Goal: Communication & Community: Participate in discussion

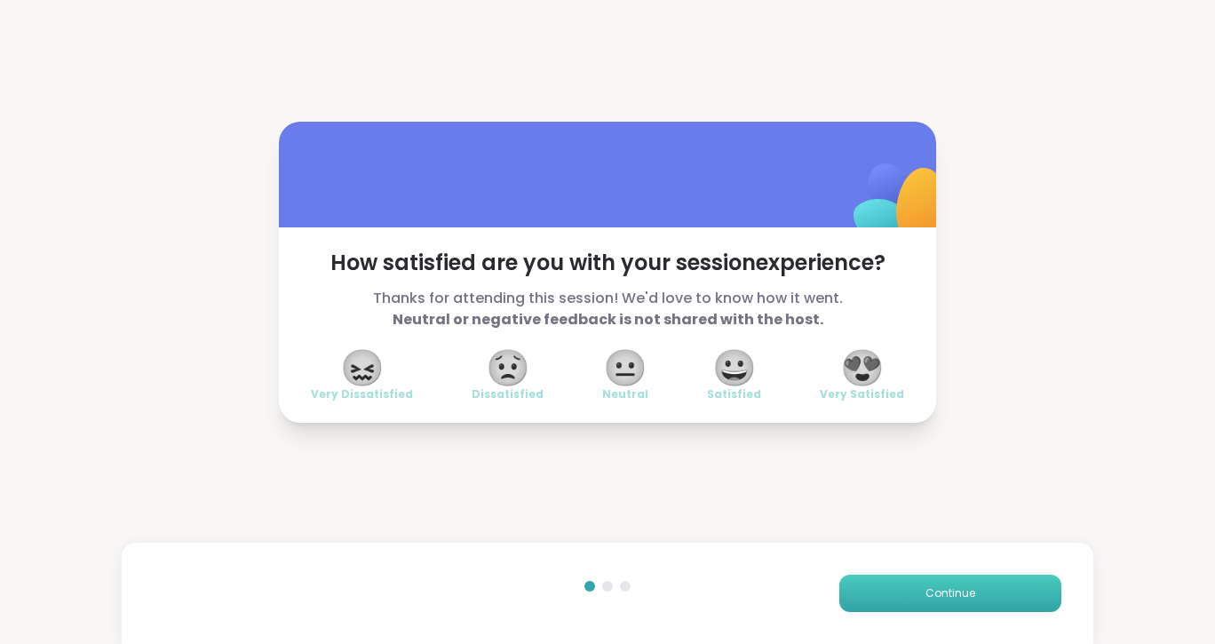
click at [975, 588] on button "Continue" at bounding box center [950, 592] width 222 height 37
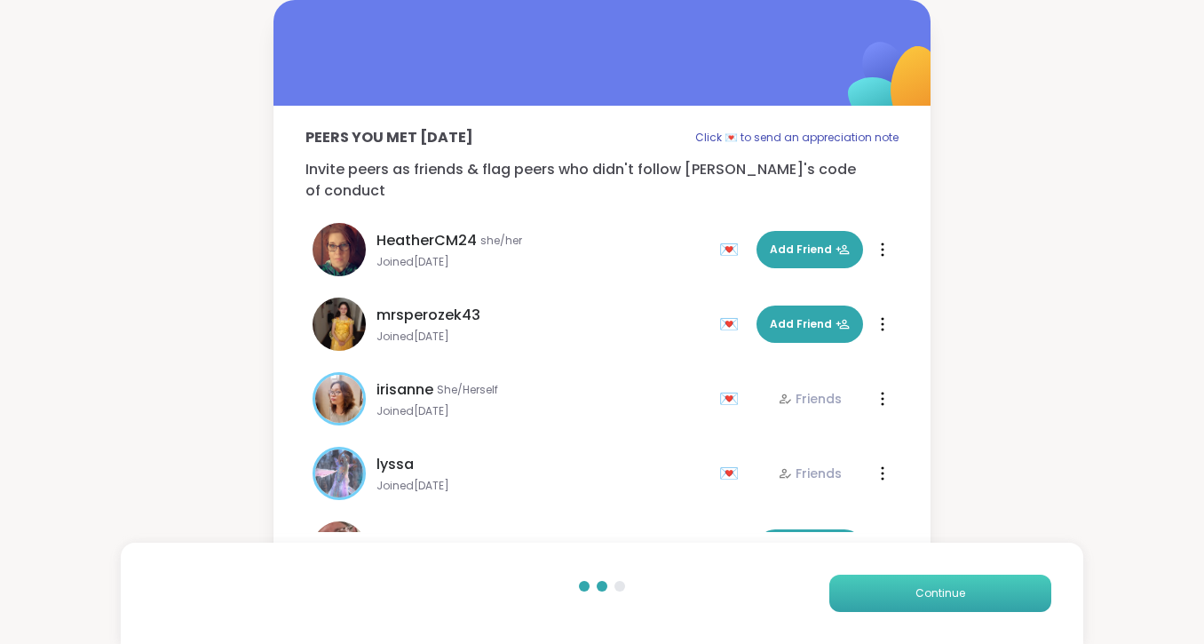
click at [975, 588] on button "Continue" at bounding box center [940, 592] width 222 height 37
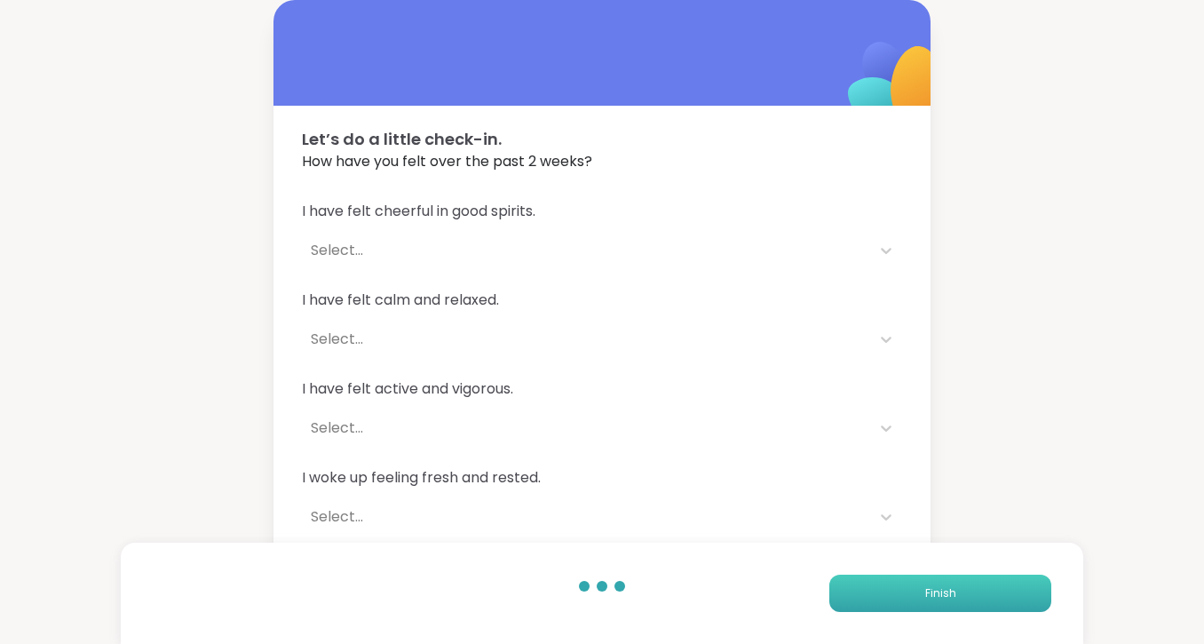
click at [975, 588] on button "Finish" at bounding box center [940, 592] width 222 height 37
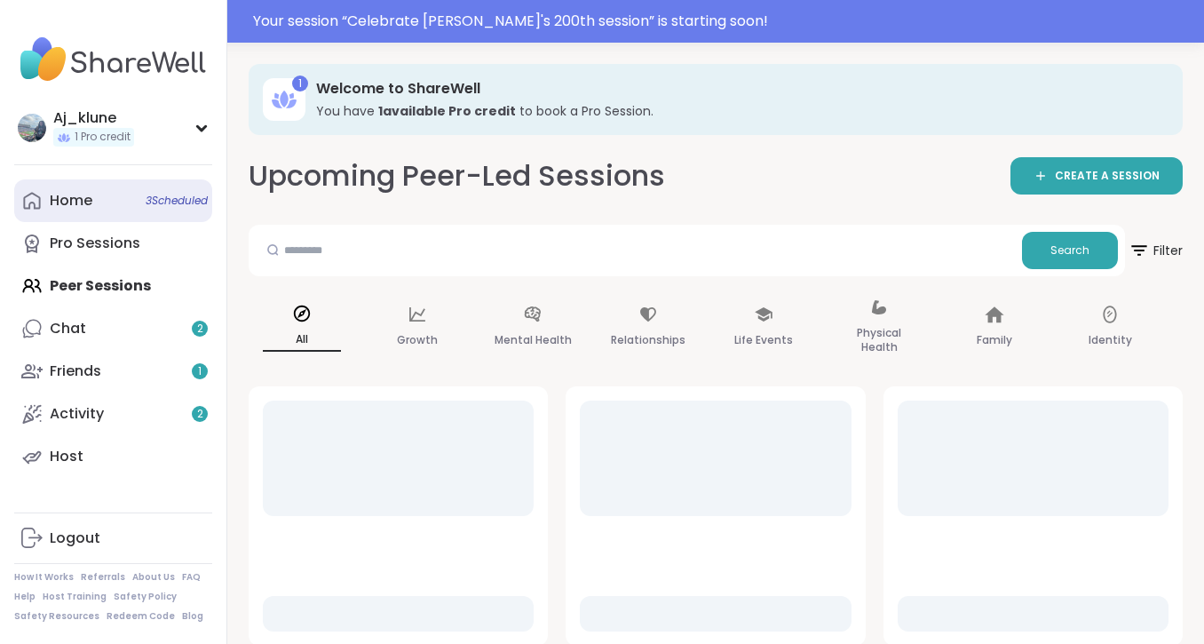
click at [99, 194] on link "Home 3 Scheduled" at bounding box center [113, 200] width 198 height 43
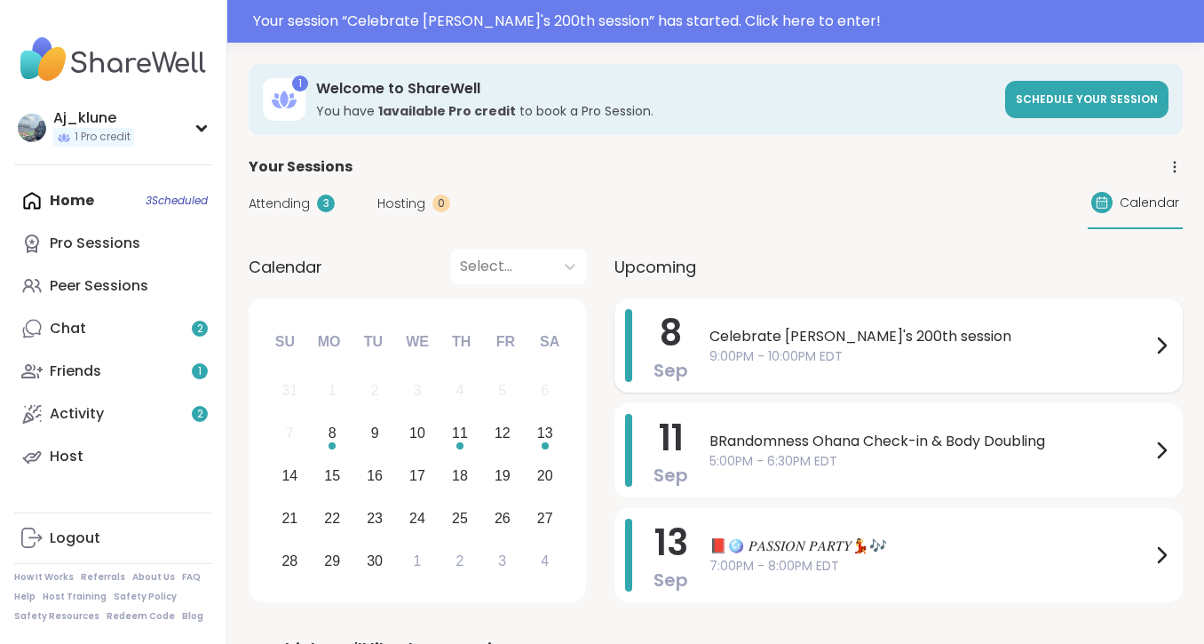
click at [947, 315] on div "Celebrate [PERSON_NAME]'s 200th session 9:00PM - 10:00PM EDT" at bounding box center [940, 345] width 463 height 73
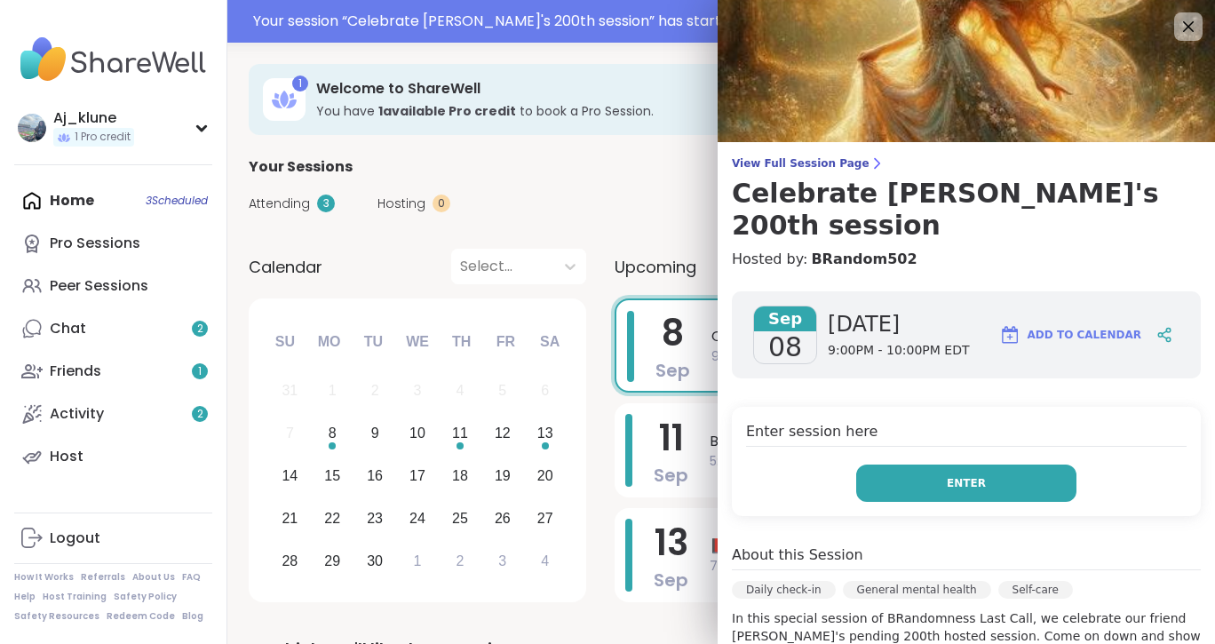
click at [903, 464] on button "Enter" at bounding box center [966, 482] width 220 height 37
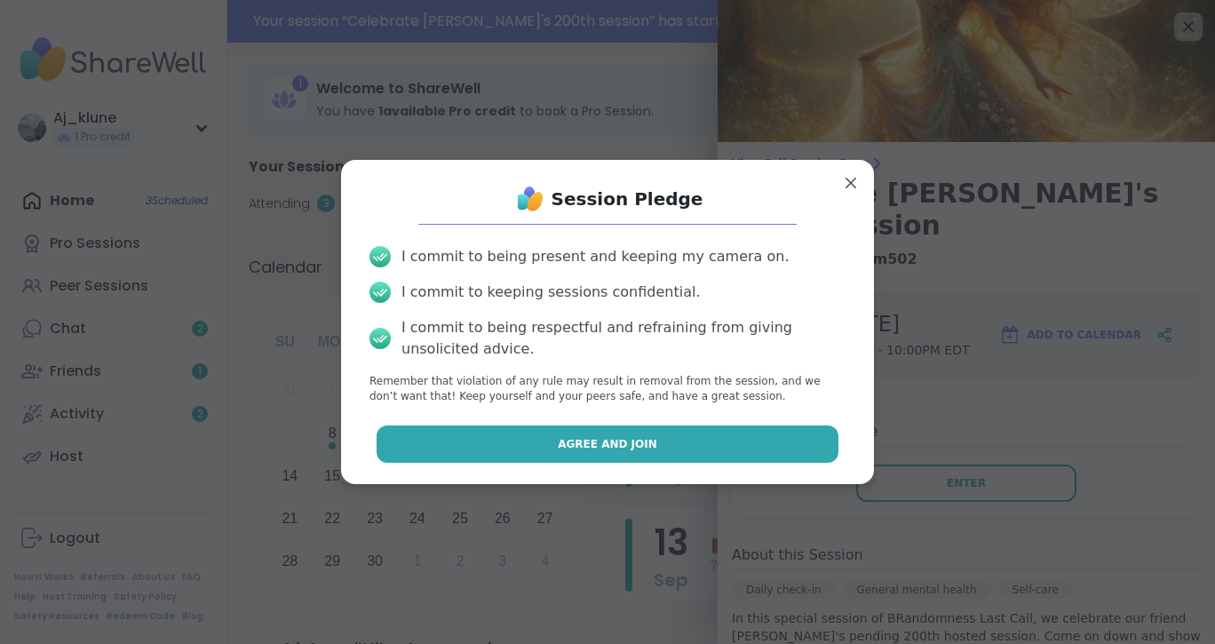
click at [752, 438] on button "Agree and Join" at bounding box center [607, 443] width 463 height 37
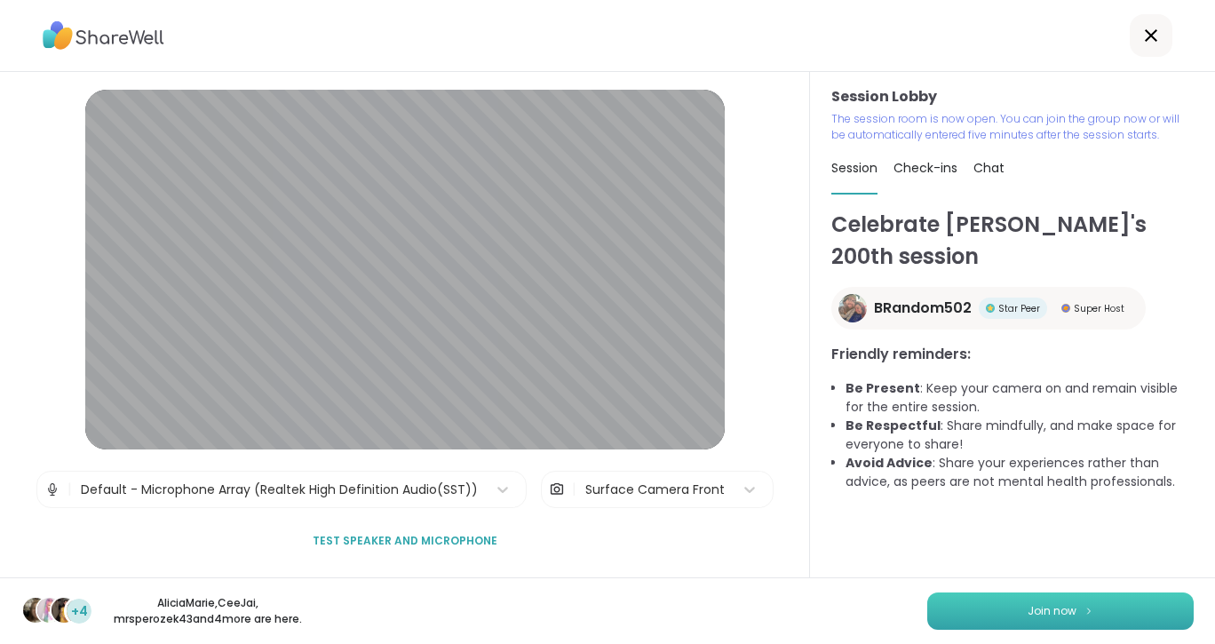
click at [1128, 613] on button "Join now" at bounding box center [1060, 610] width 266 height 37
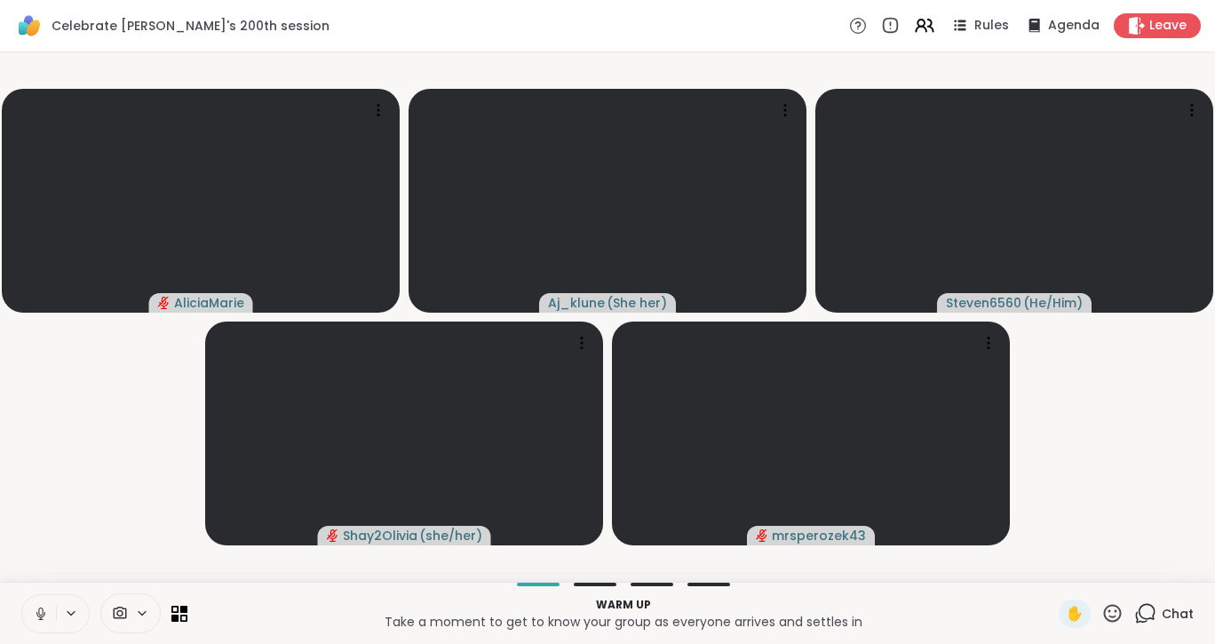
click at [43, 609] on icon at bounding box center [40, 611] width 4 height 8
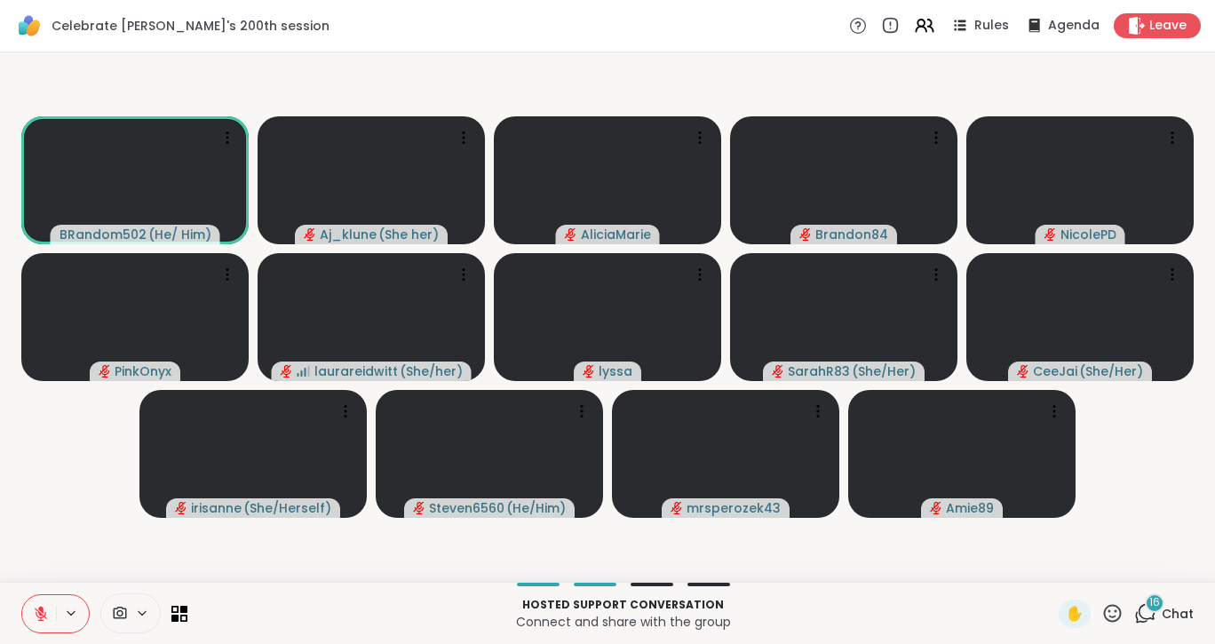
click at [33, 618] on icon at bounding box center [41, 614] width 16 height 16
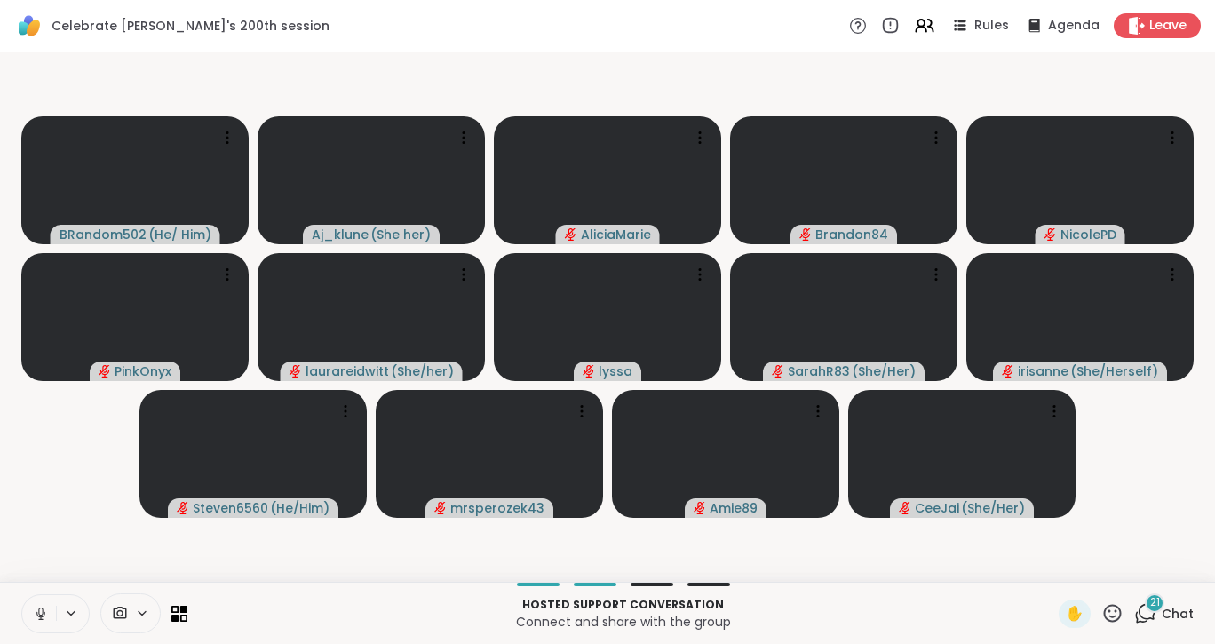
click at [33, 618] on icon at bounding box center [41, 614] width 16 height 16
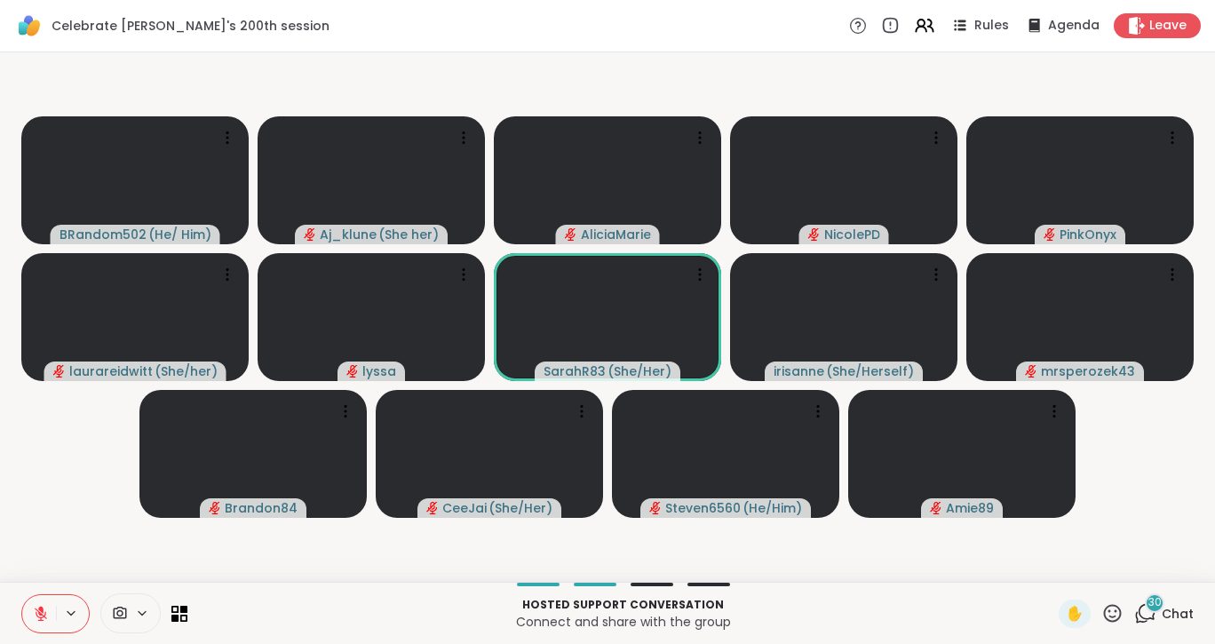
click at [1148, 601] on span "30" at bounding box center [1154, 602] width 13 height 15
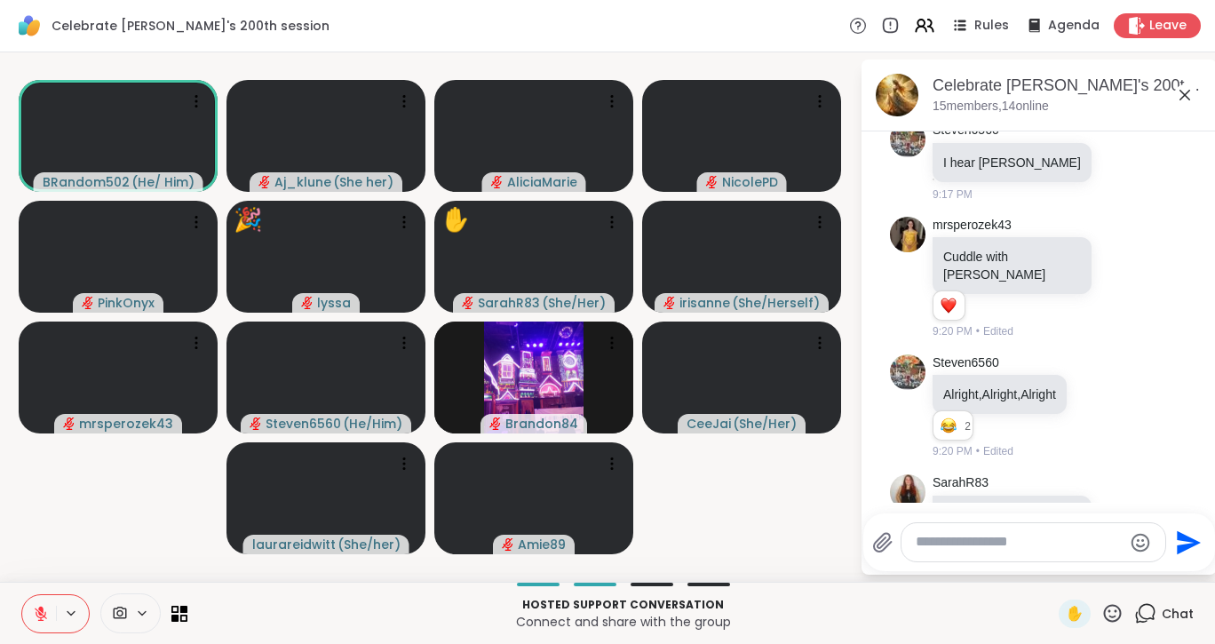
scroll to position [4662, 0]
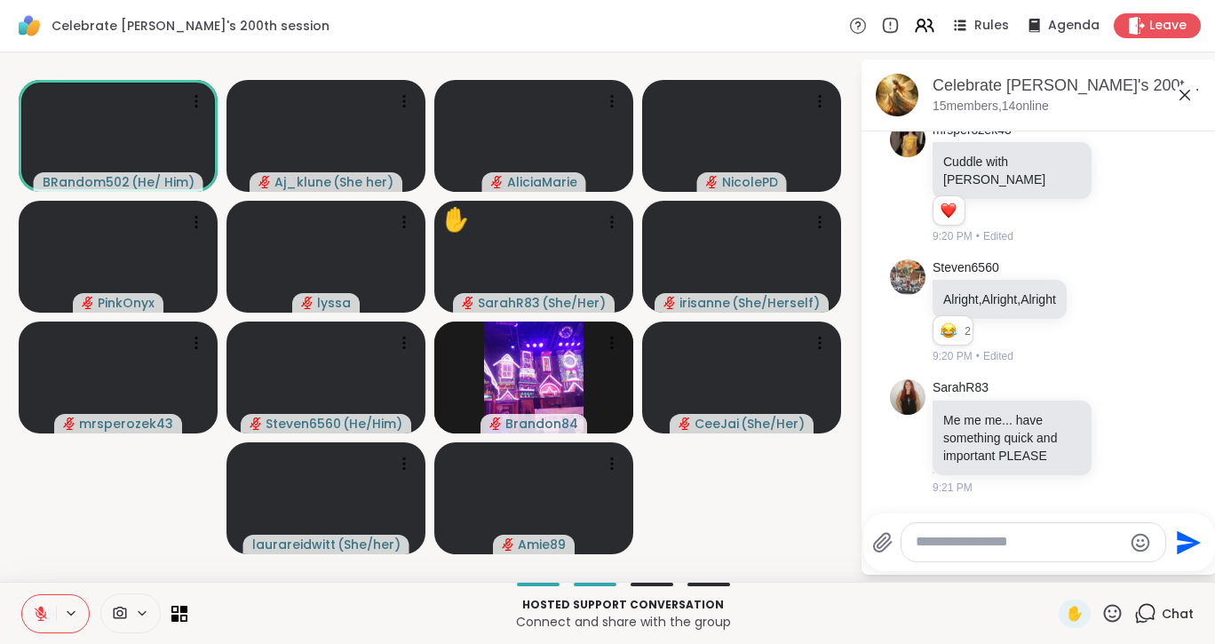
click at [11, 607] on div "Hosted support conversation Connect and share with the group ✋ Chat" at bounding box center [607, 613] width 1215 height 62
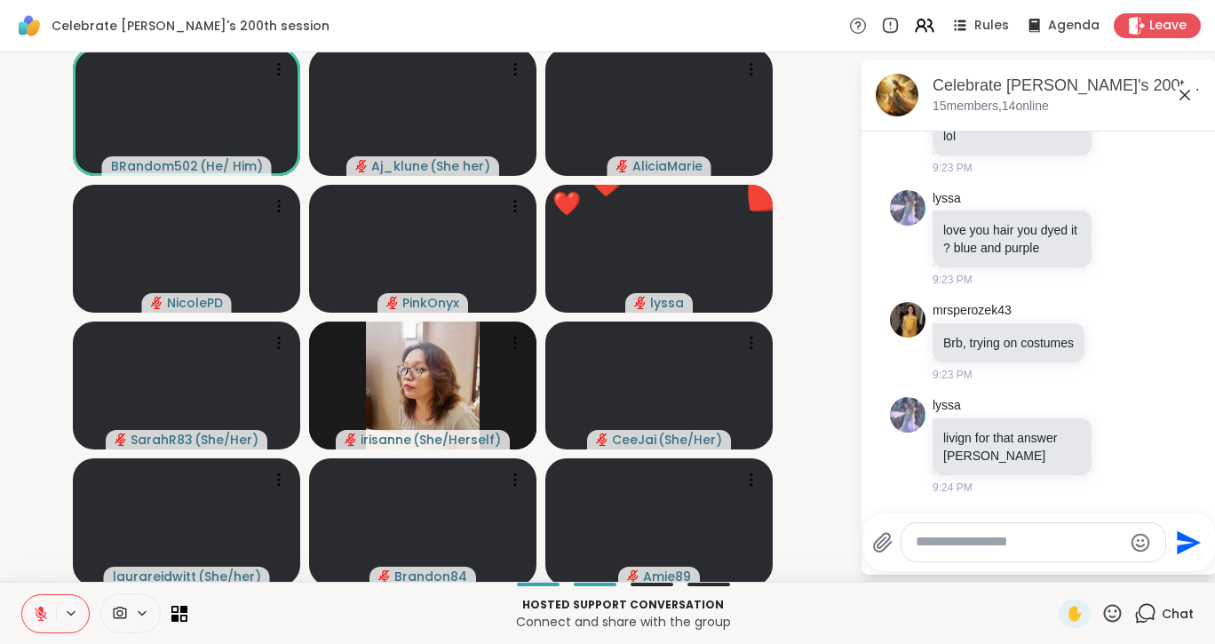
scroll to position [5405, 0]
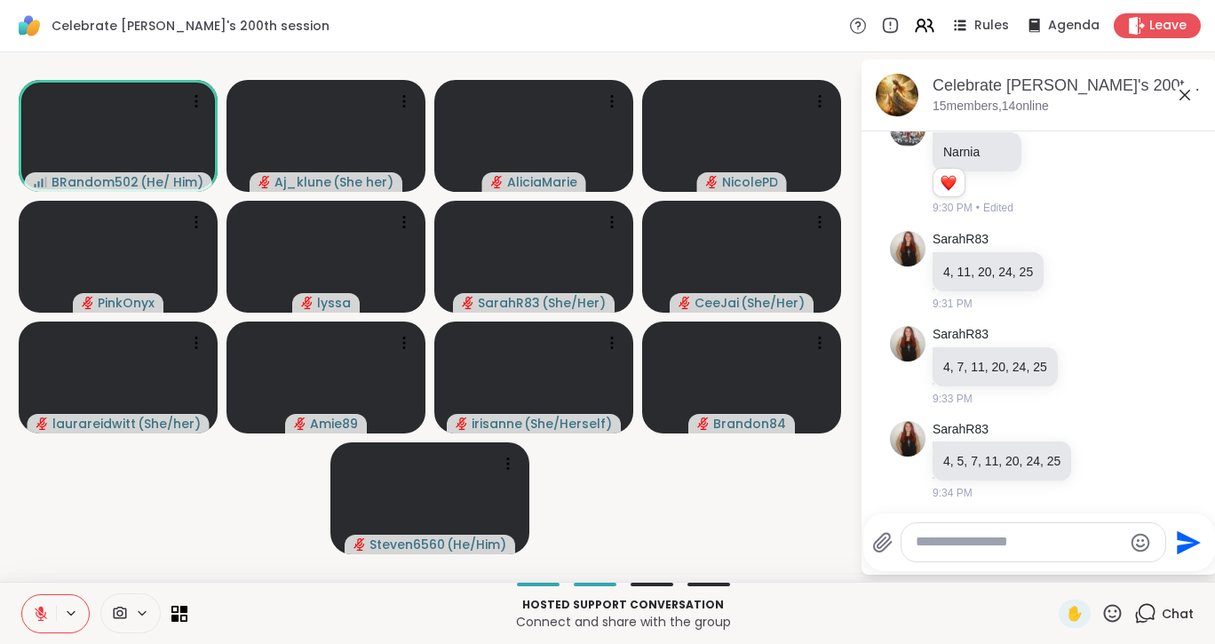
scroll to position [6334, 0]
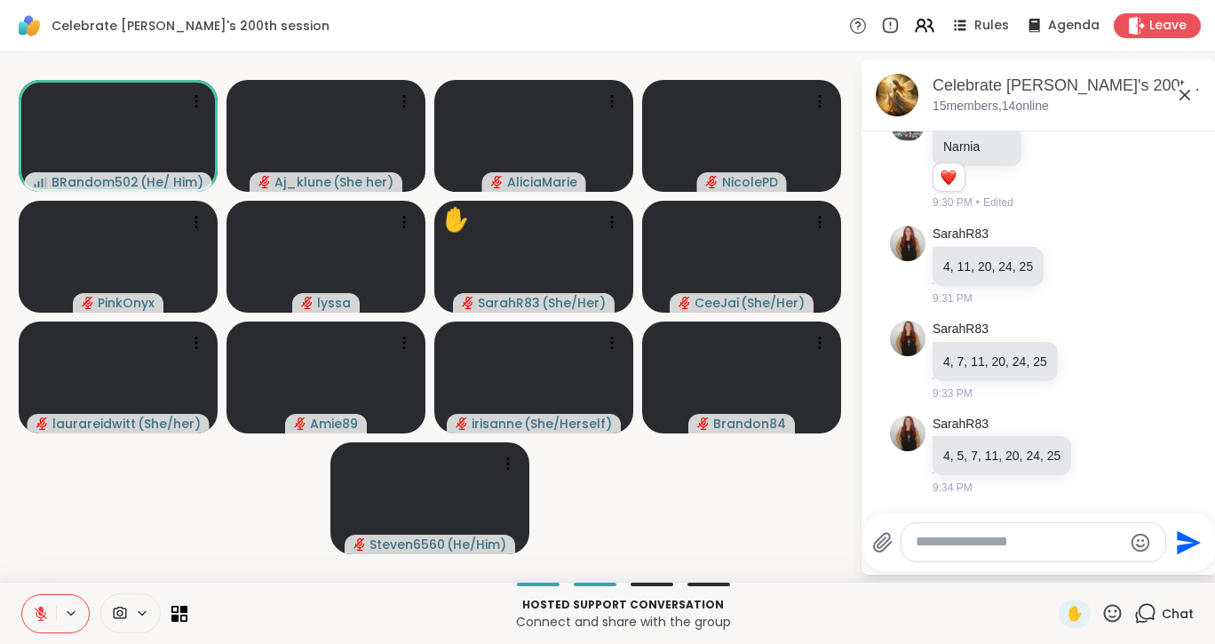
click at [37, 611] on icon at bounding box center [41, 614] width 16 height 16
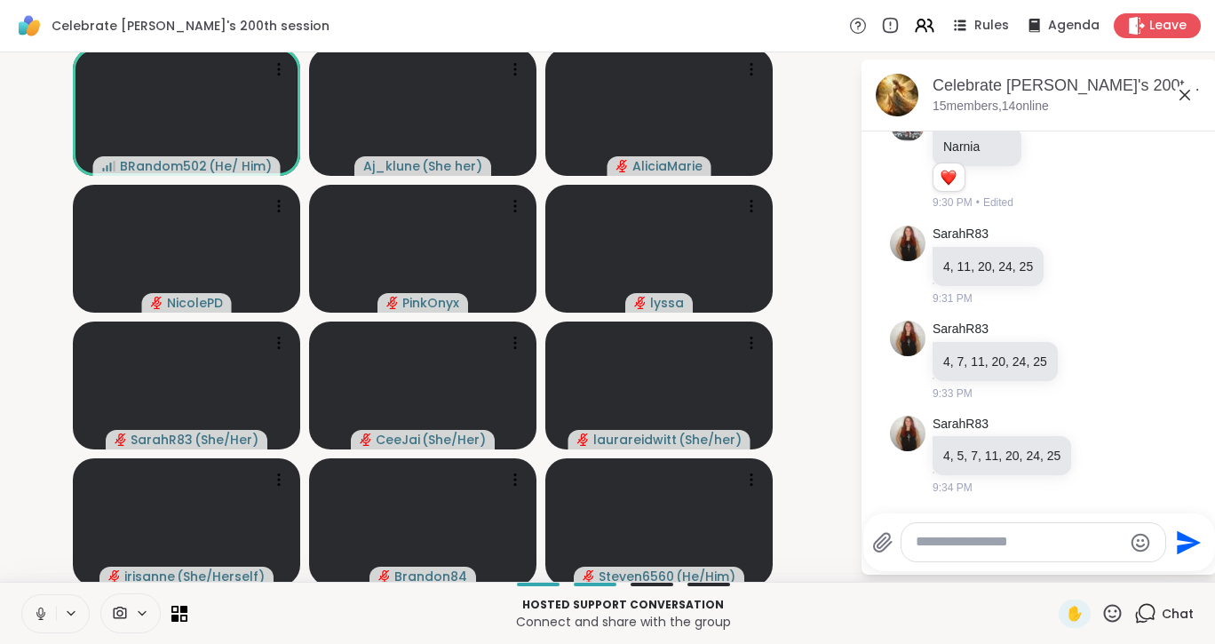
click at [43, 606] on icon at bounding box center [41, 614] width 16 height 16
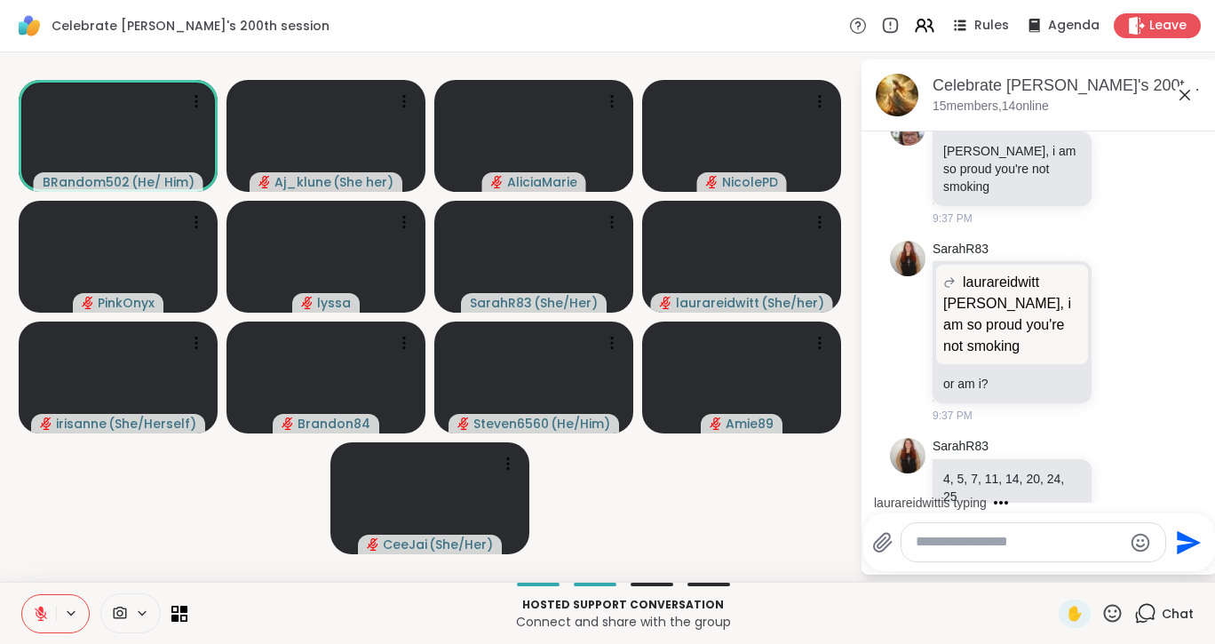
scroll to position [7282, 0]
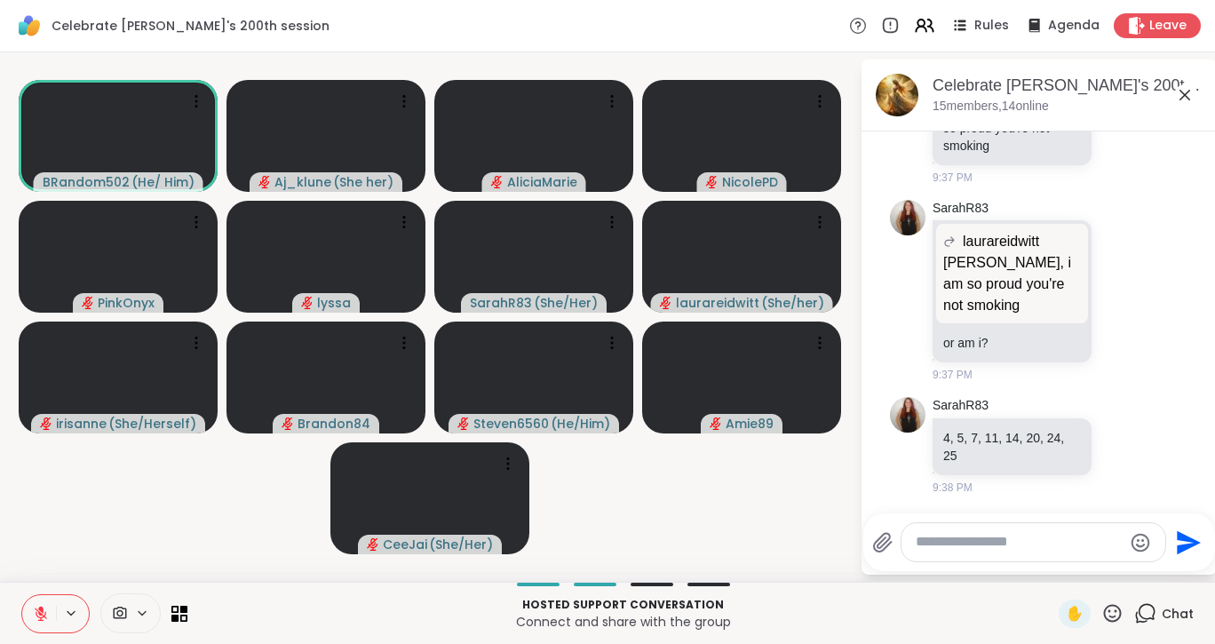
click at [43, 606] on icon at bounding box center [40, 609] width 5 height 7
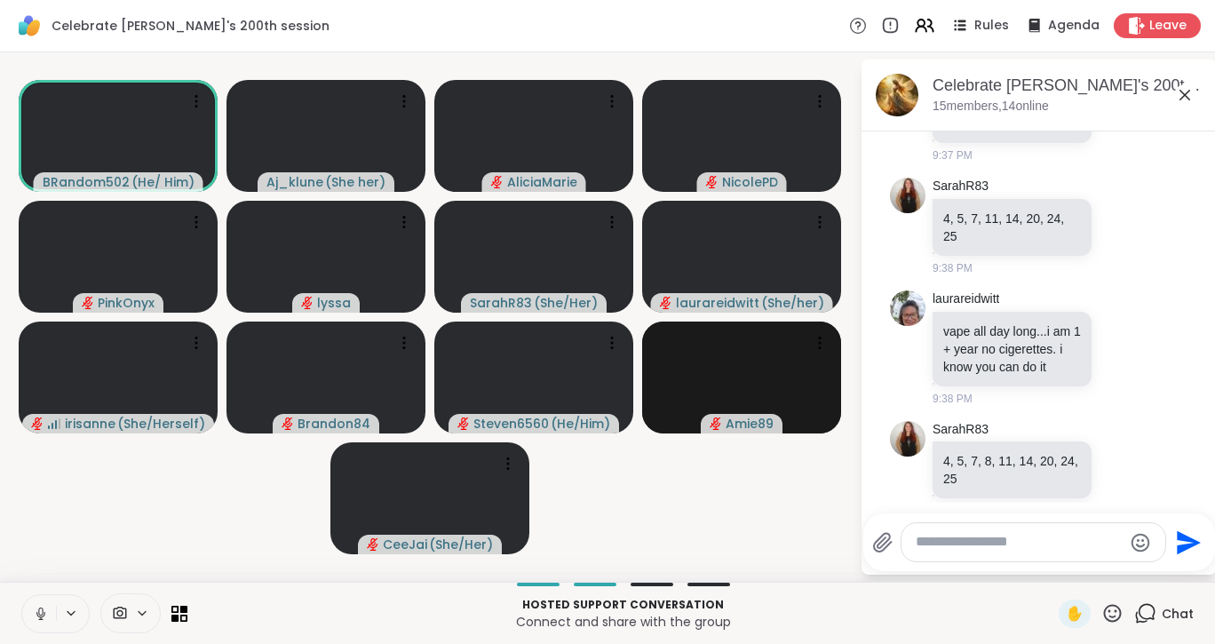
scroll to position [7543, 0]
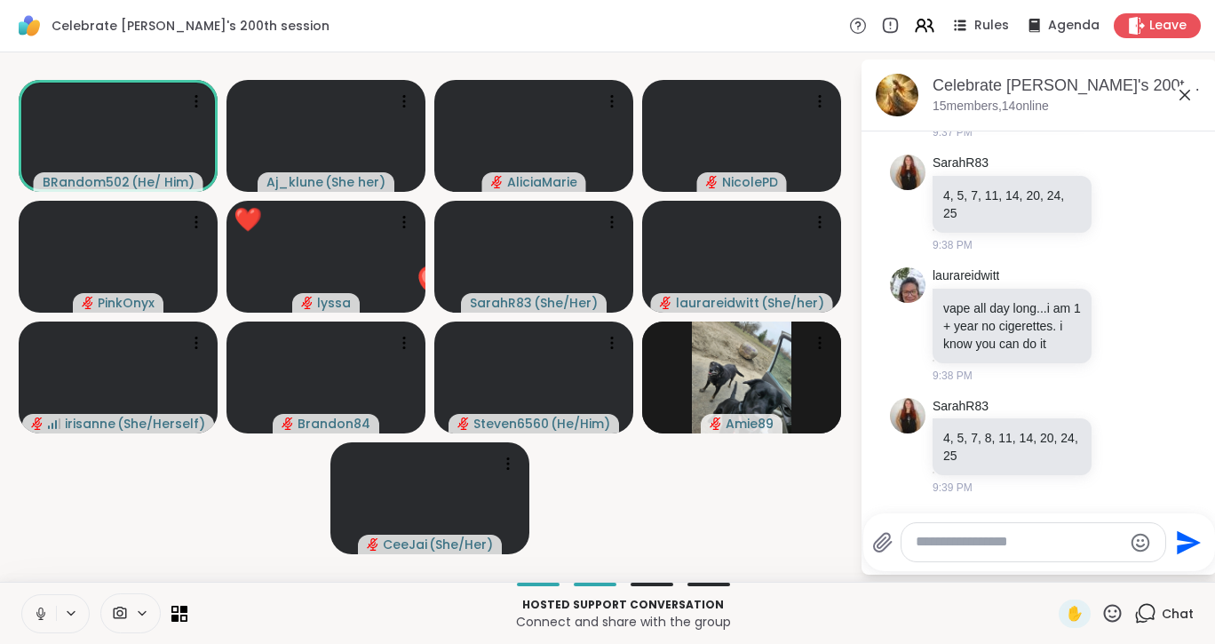
click at [43, 606] on icon at bounding box center [41, 614] width 16 height 16
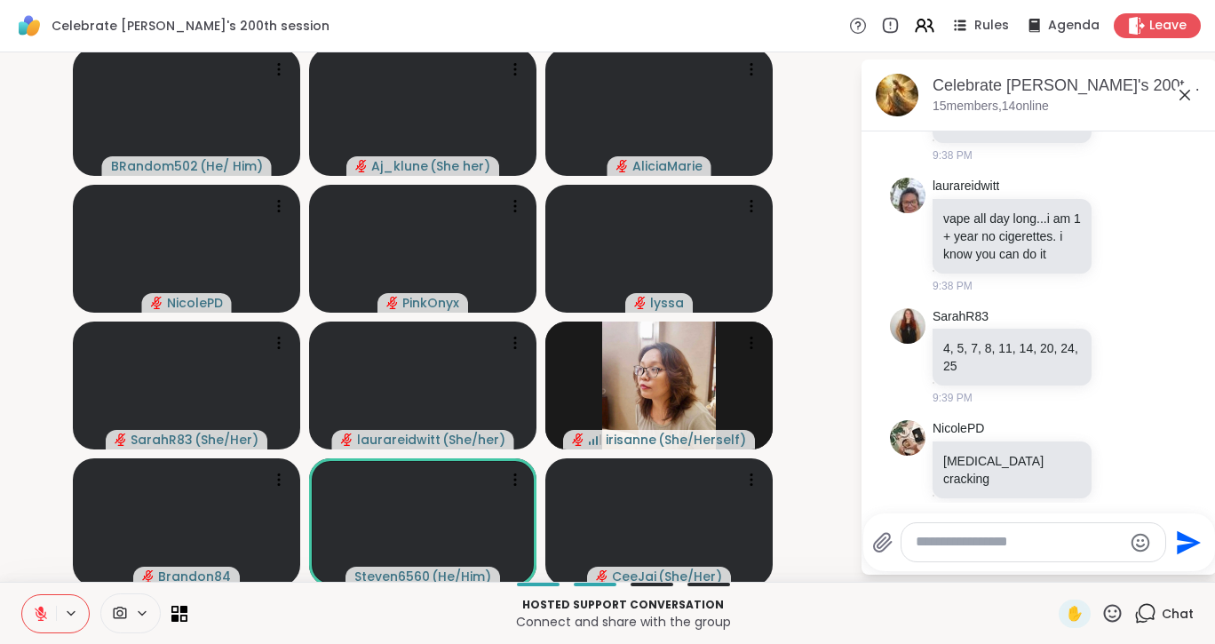
scroll to position [7637, 0]
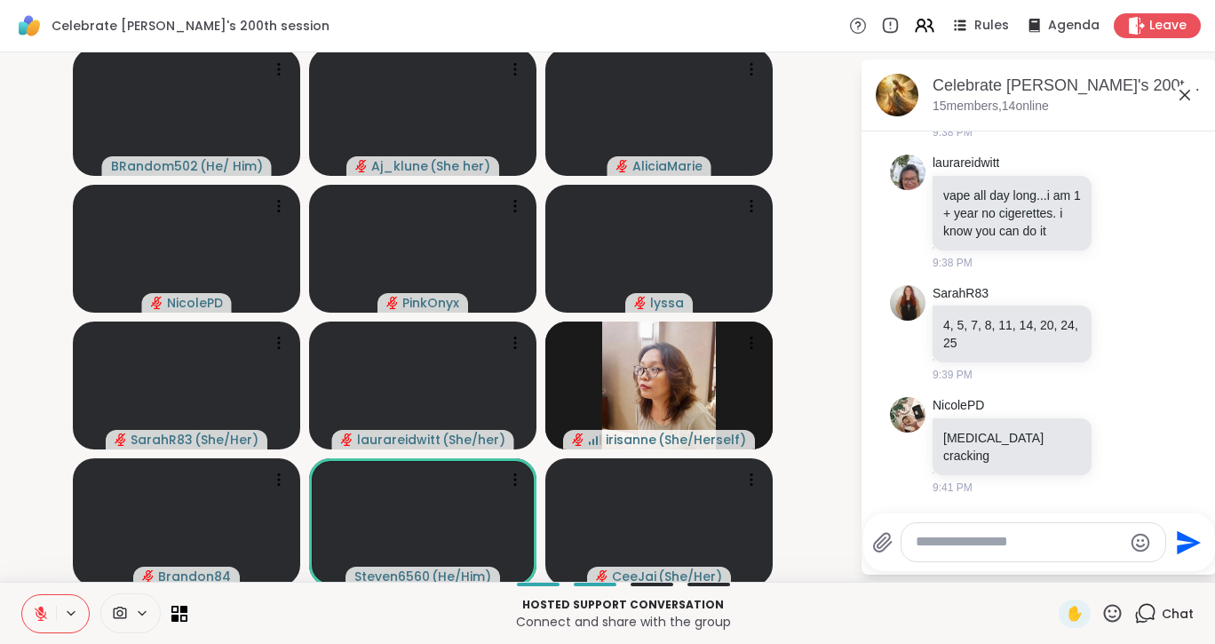
click at [43, 606] on icon at bounding box center [40, 609] width 5 height 7
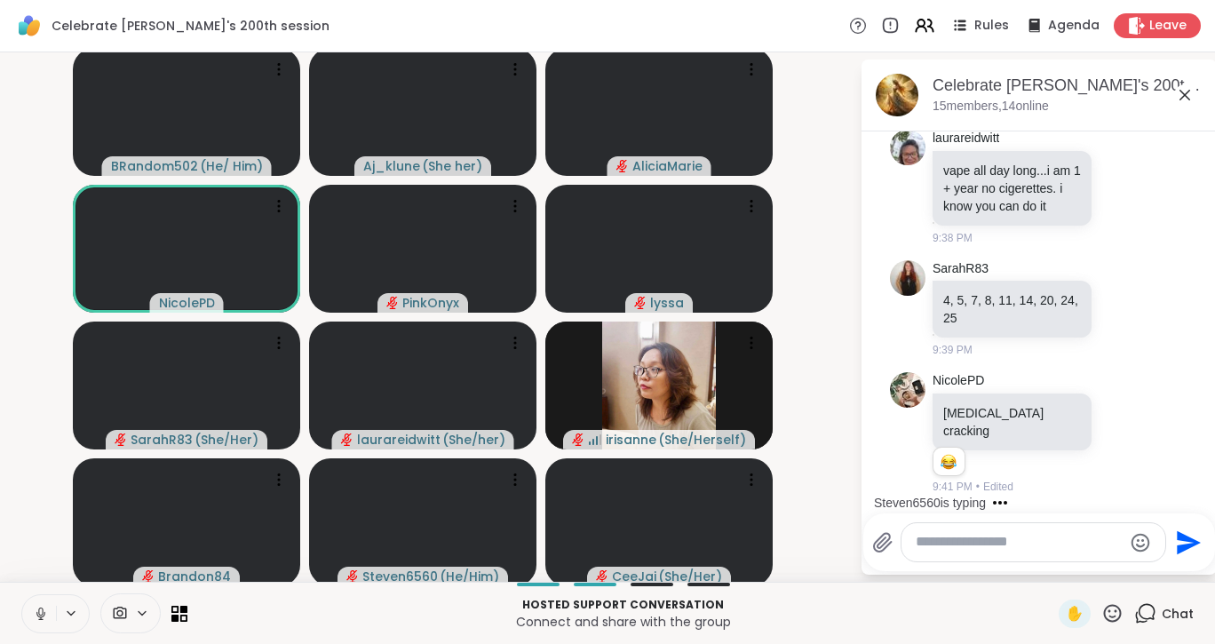
scroll to position [7663, 0]
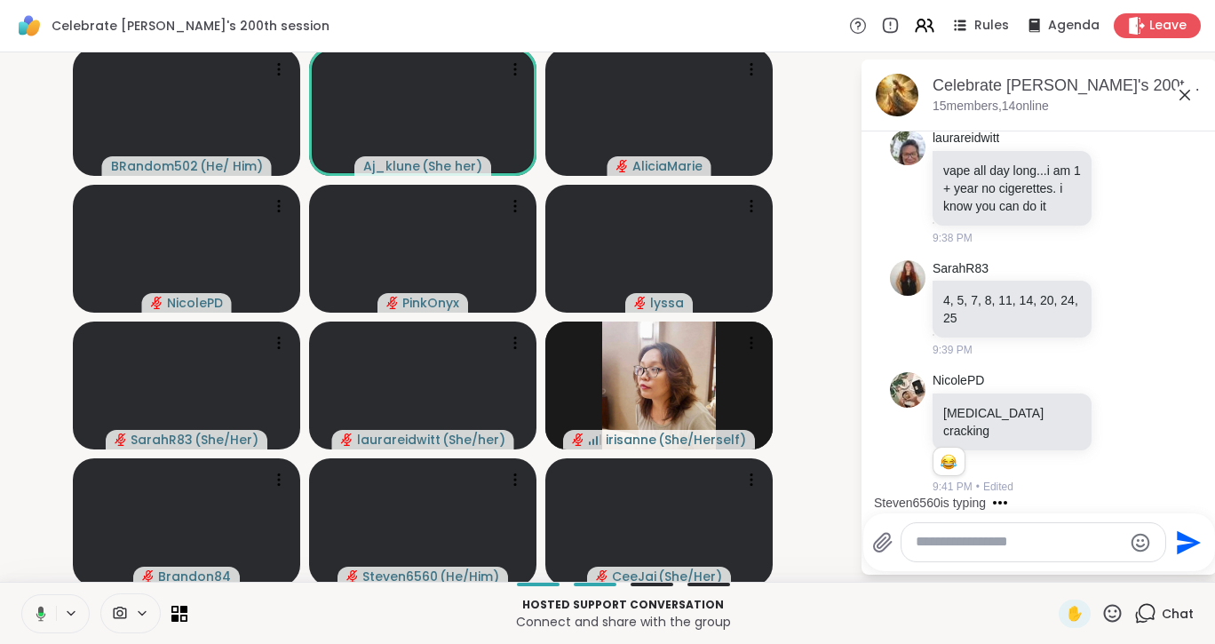
click at [43, 606] on icon at bounding box center [41, 613] width 10 height 15
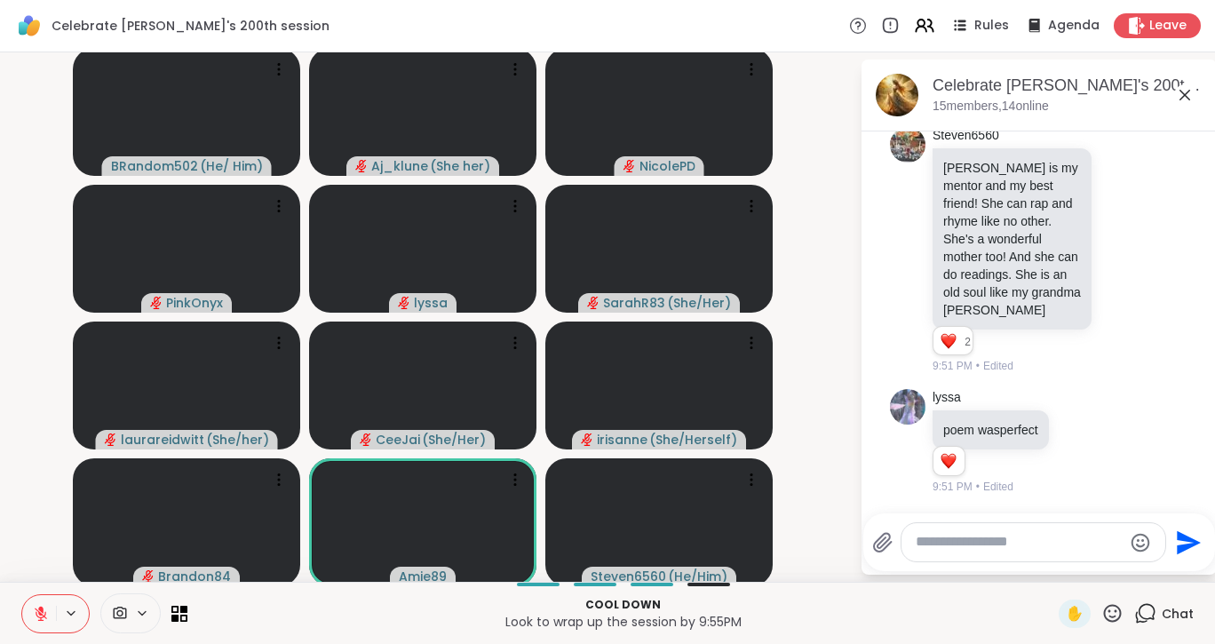
scroll to position [9809, 0]
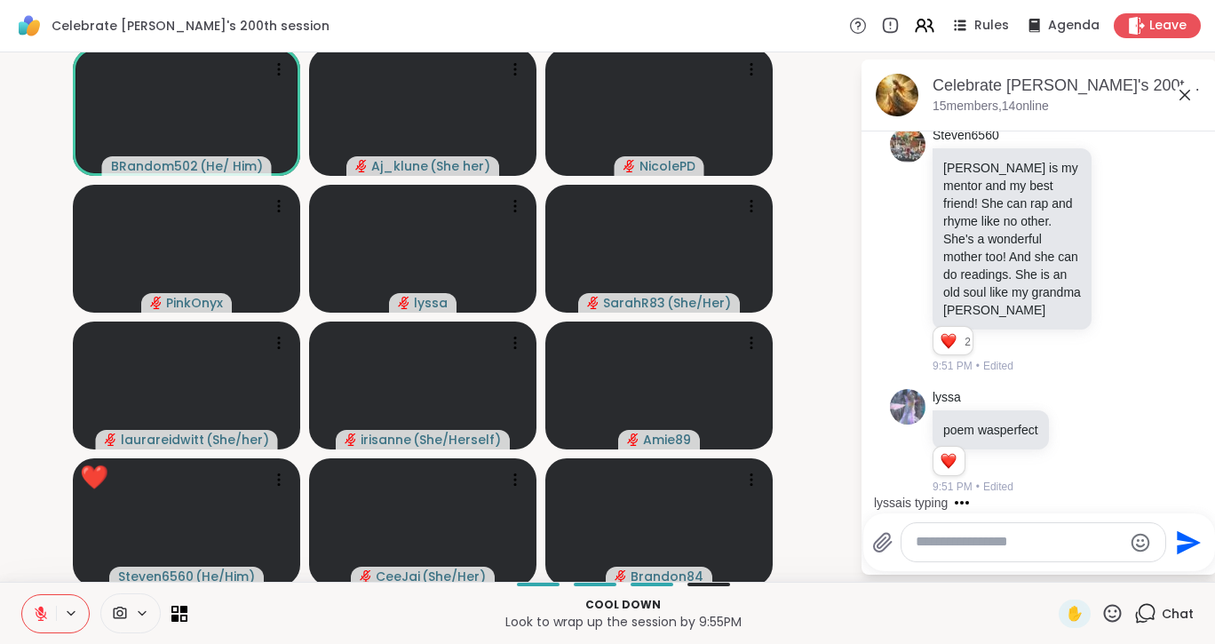
click at [33, 609] on icon at bounding box center [41, 614] width 16 height 16
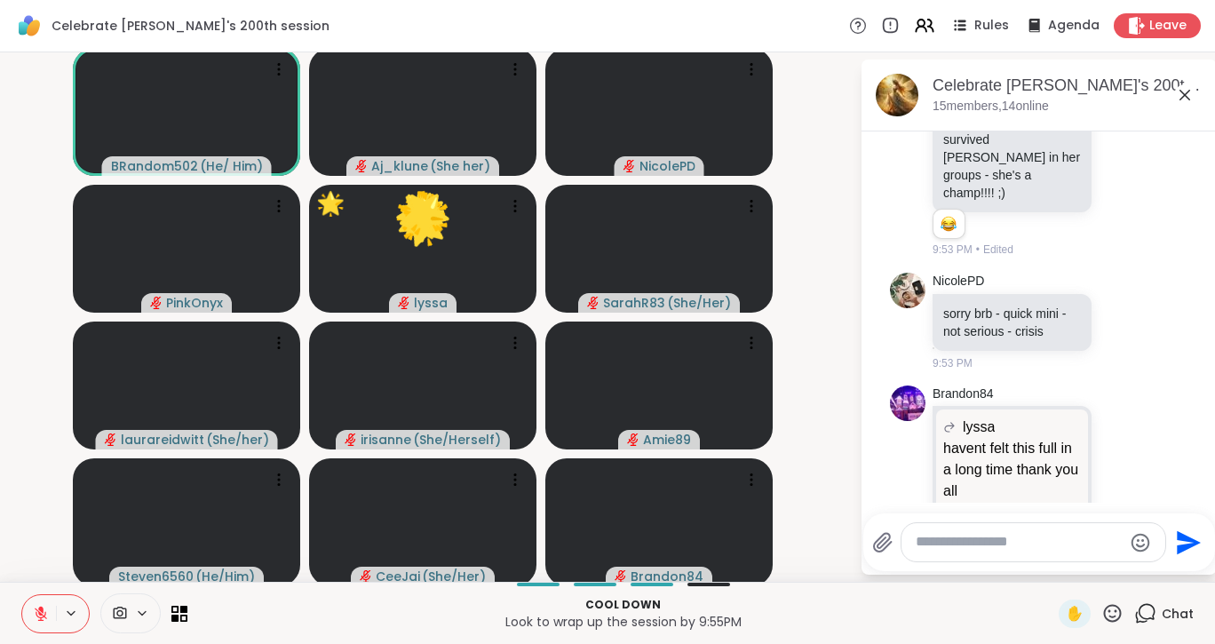
scroll to position [10519, 0]
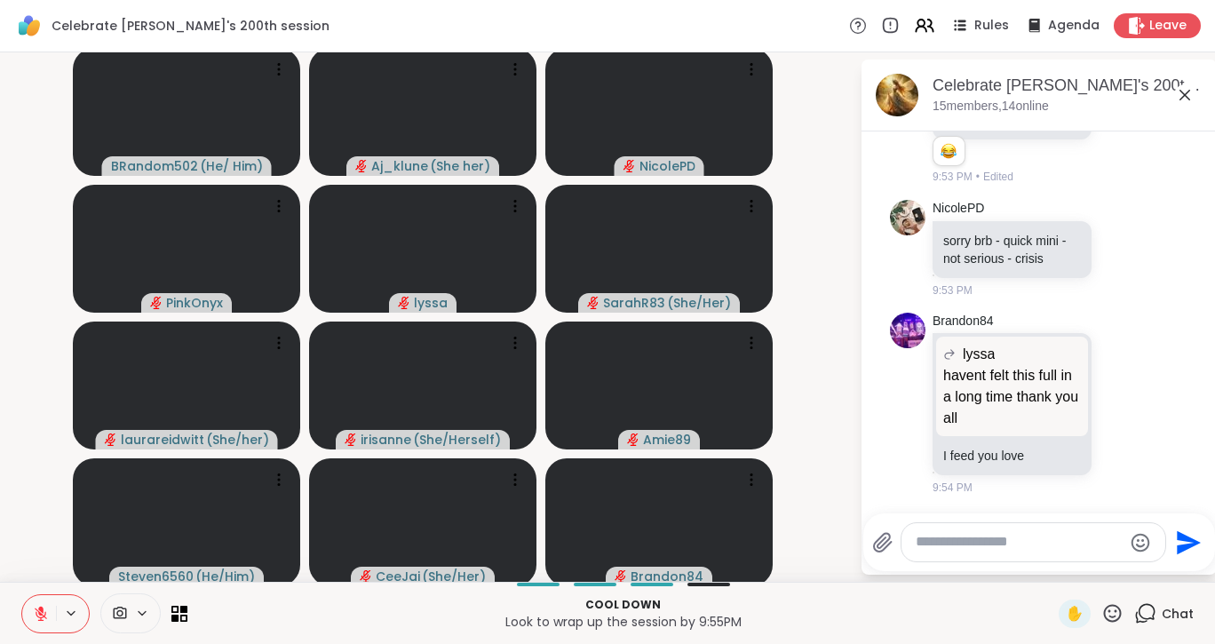
click at [42, 613] on icon at bounding box center [41, 613] width 12 height 12
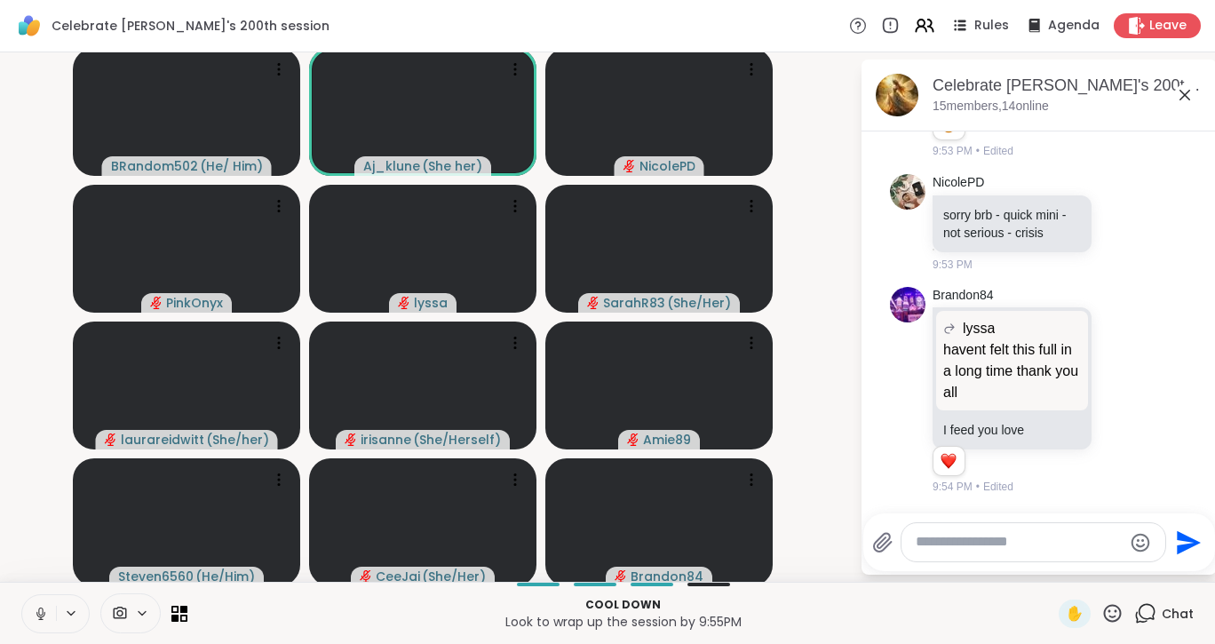
scroll to position [10544, 0]
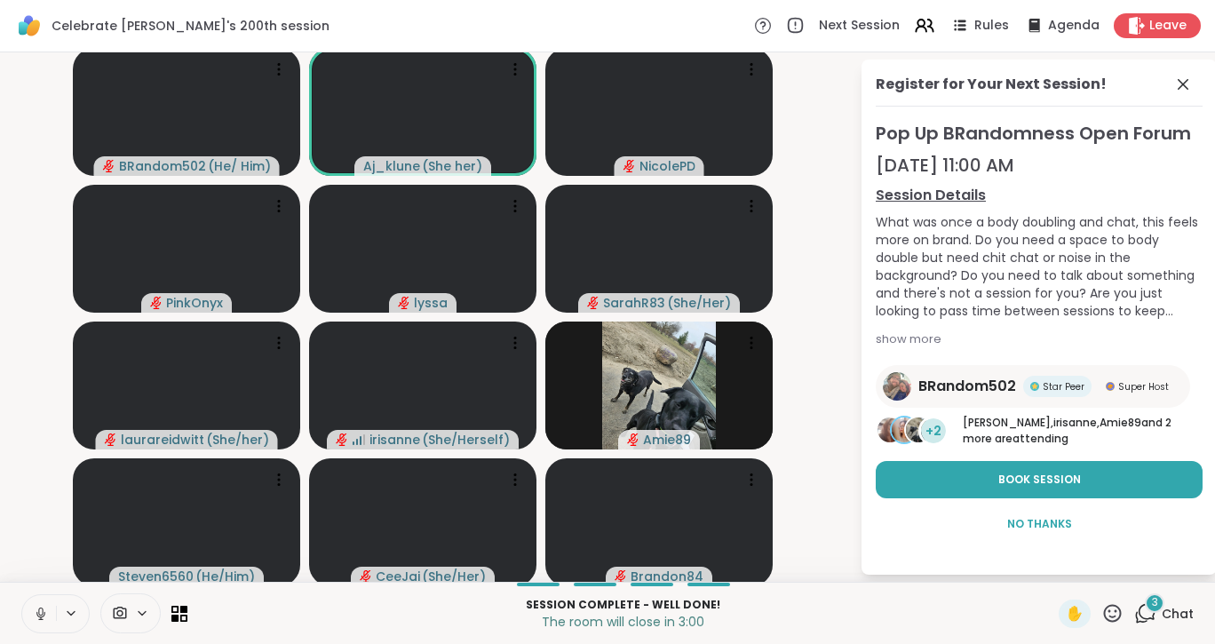
click at [42, 613] on icon at bounding box center [40, 611] width 4 height 8
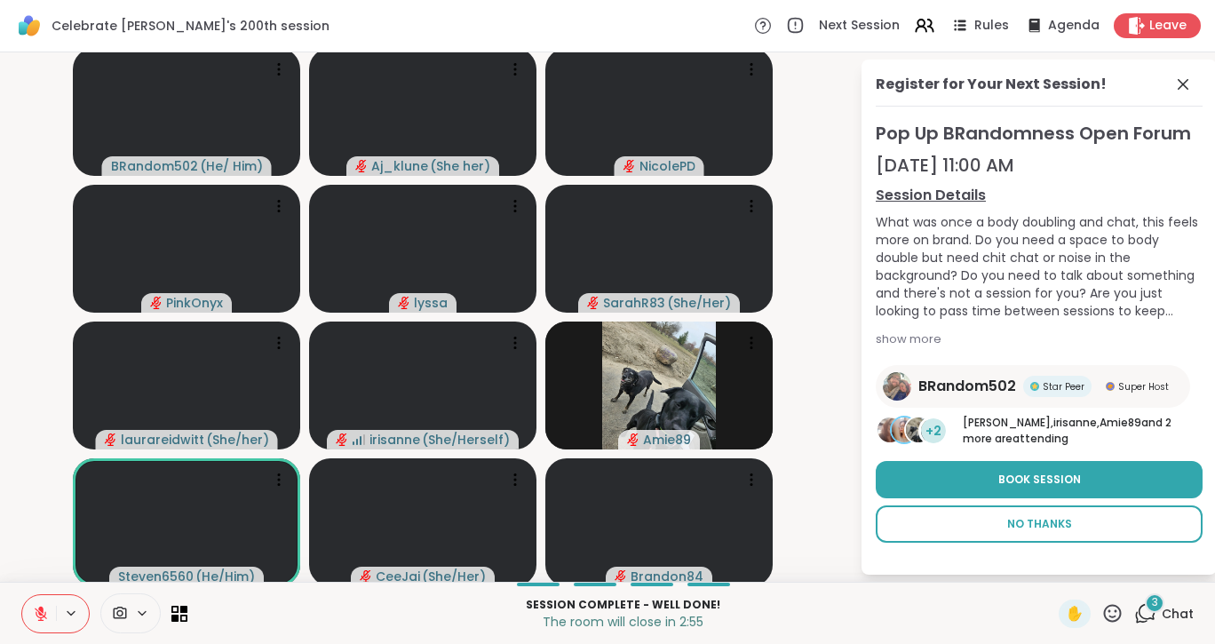
click at [1038, 516] on span "No Thanks" at bounding box center [1039, 524] width 65 height 16
